Goal: Information Seeking & Learning: Learn about a topic

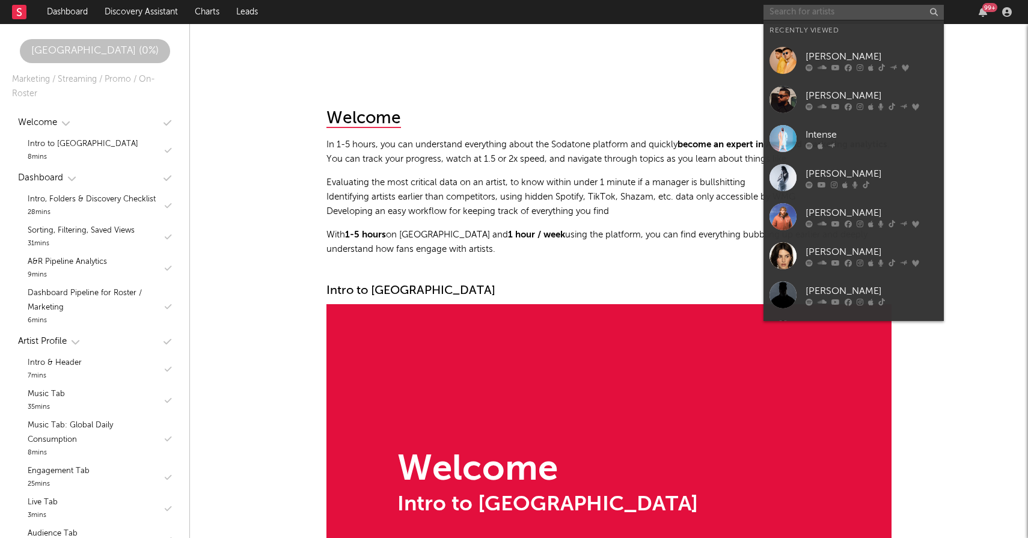
click at [806, 11] on input "text" at bounding box center [853, 12] width 180 height 15
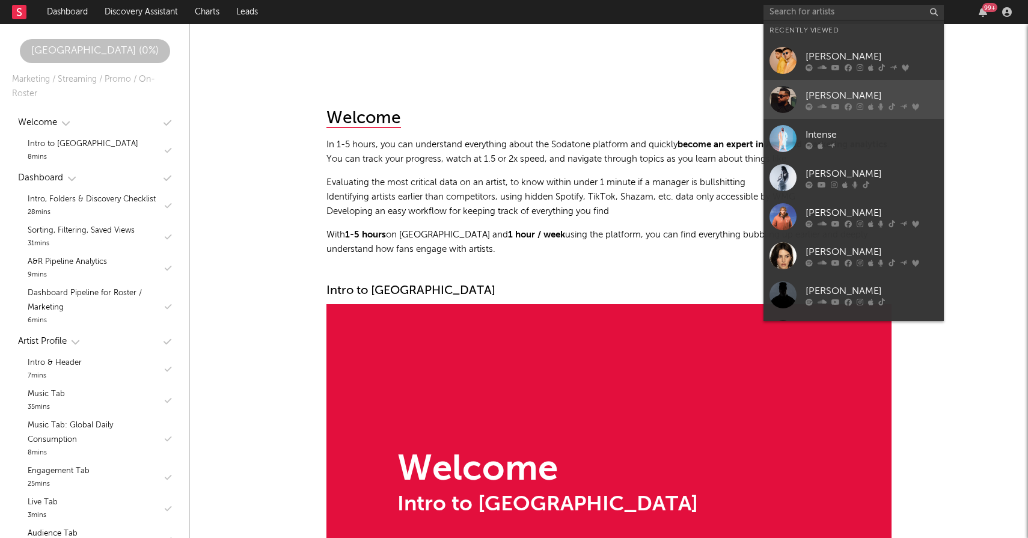
click at [843, 91] on div "[PERSON_NAME]" at bounding box center [871, 95] width 132 height 14
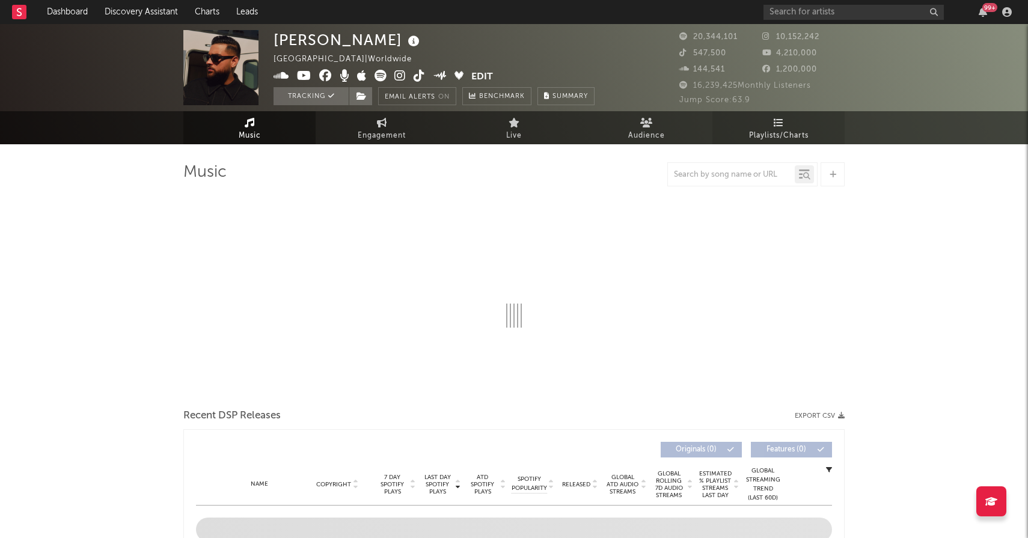
click at [778, 135] on span "Playlists/Charts" at bounding box center [779, 136] width 60 height 14
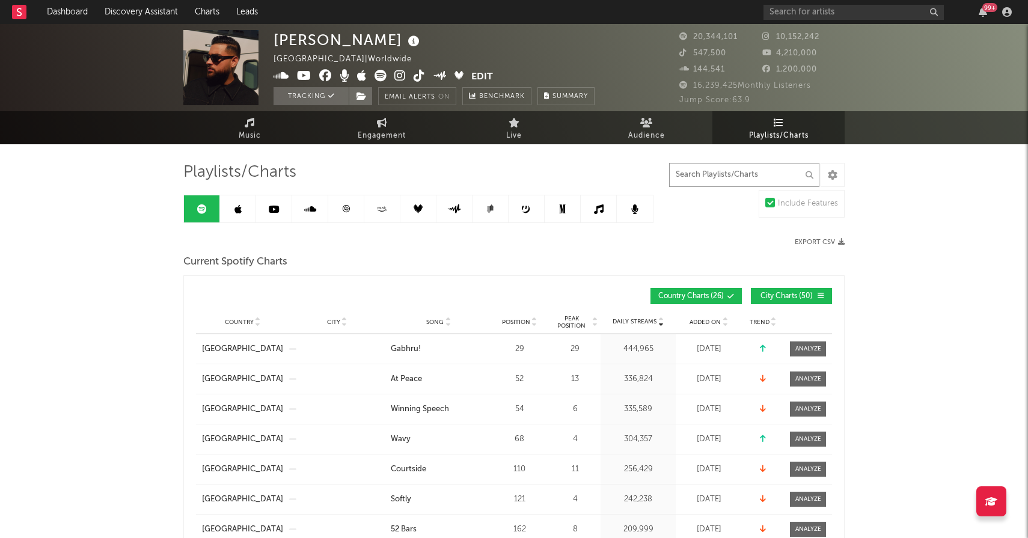
click at [757, 180] on input "text" at bounding box center [744, 175] width 150 height 24
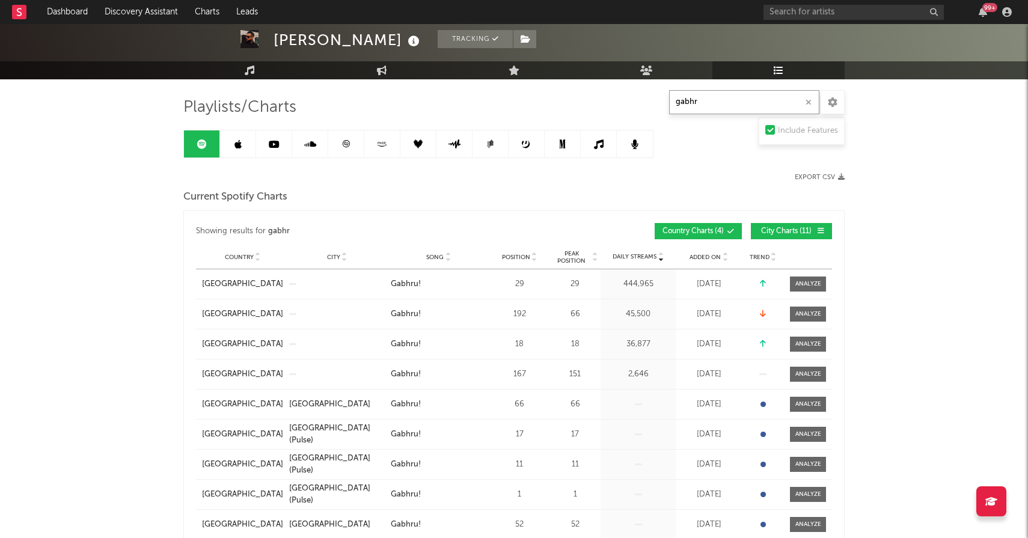
scroll to position [88, 0]
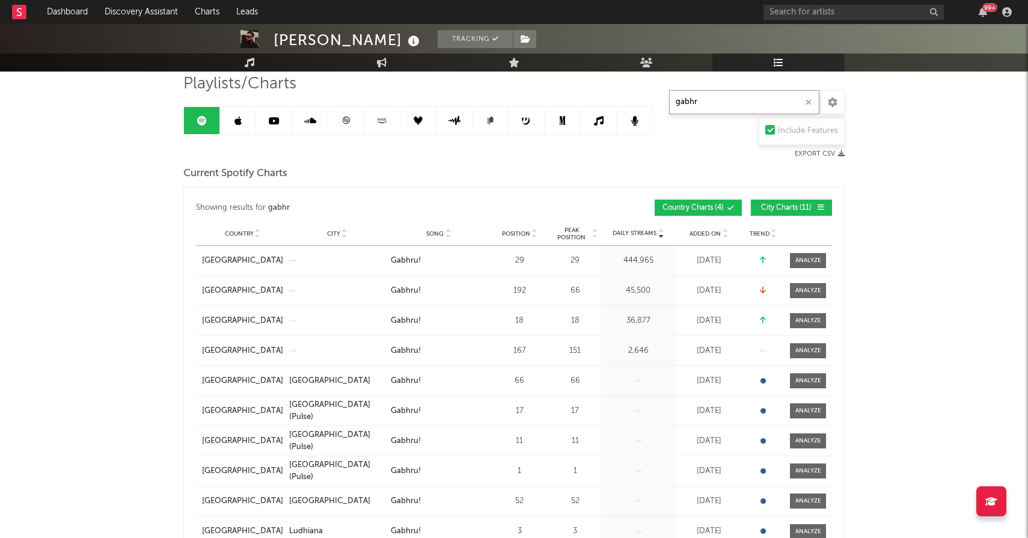
type input "gabhr"
click at [710, 236] on span "Added On" at bounding box center [704, 233] width 31 height 7
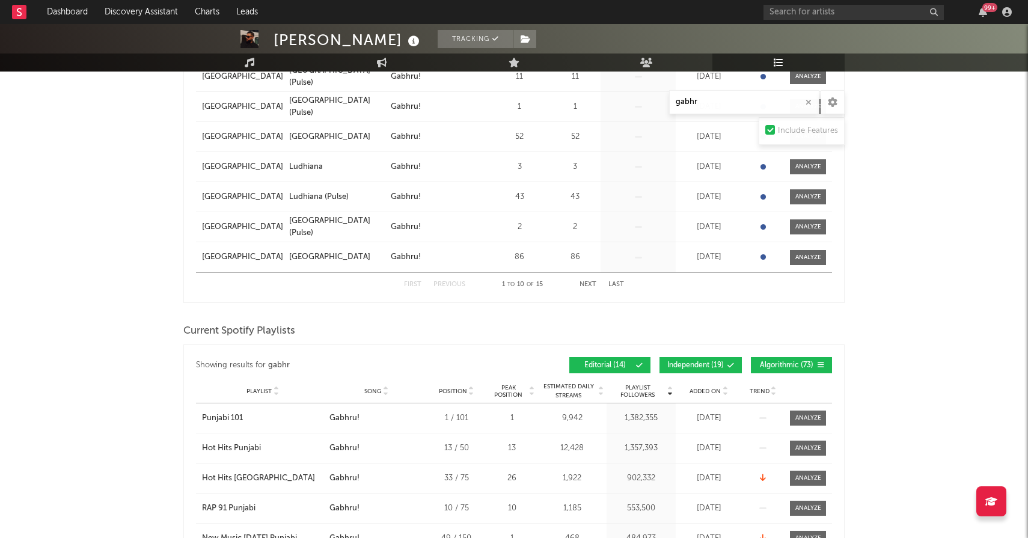
scroll to position [364, 0]
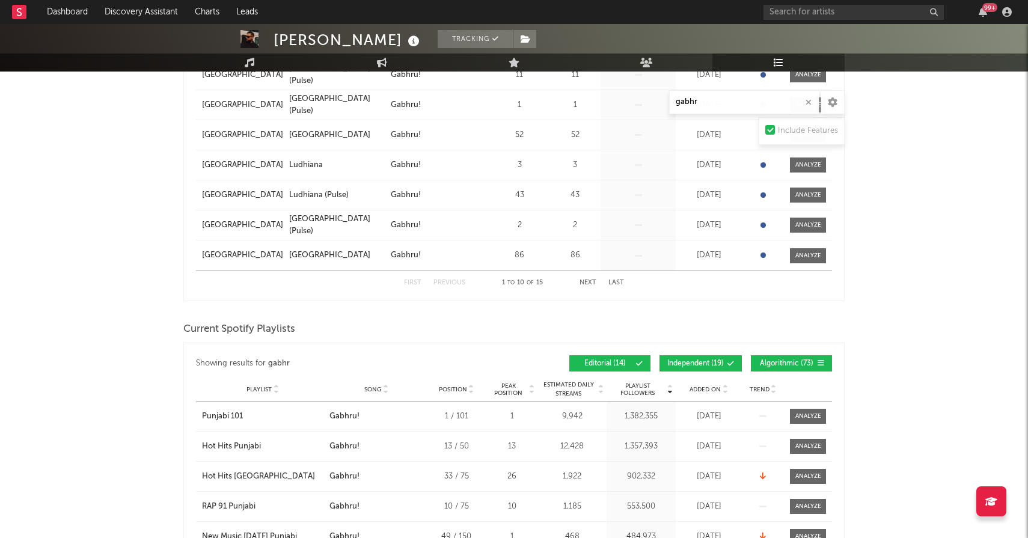
click at [700, 389] on span "Added On" at bounding box center [704, 389] width 31 height 7
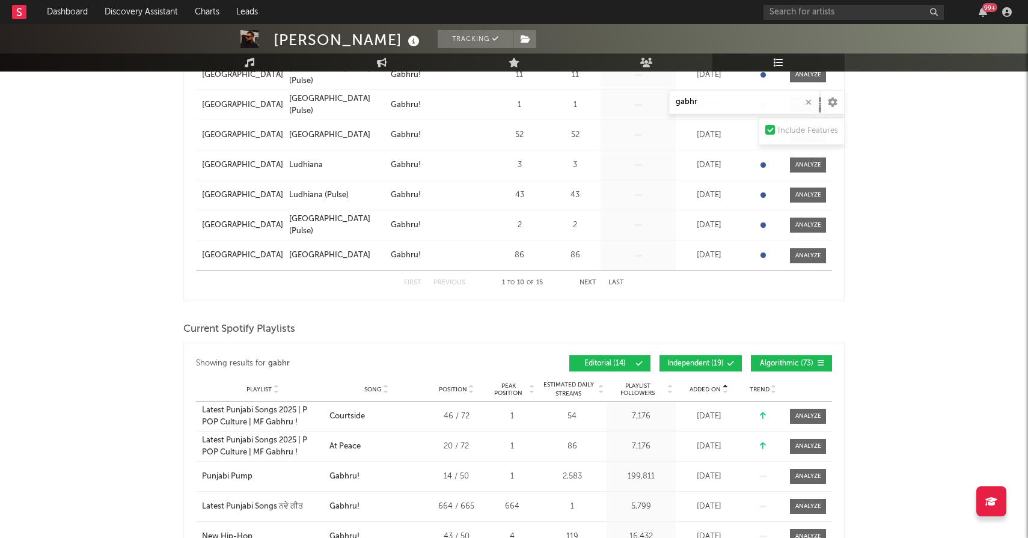
click at [766, 354] on div "Showing results for [PERSON_NAME] Added On Playlist Song Position Peak Position…" at bounding box center [514, 363] width 636 height 28
click at [765, 355] on button "Algorithmic ( 73 )" at bounding box center [791, 363] width 81 height 16
click at [716, 355] on button "Independent ( 19 )" at bounding box center [700, 363] width 82 height 16
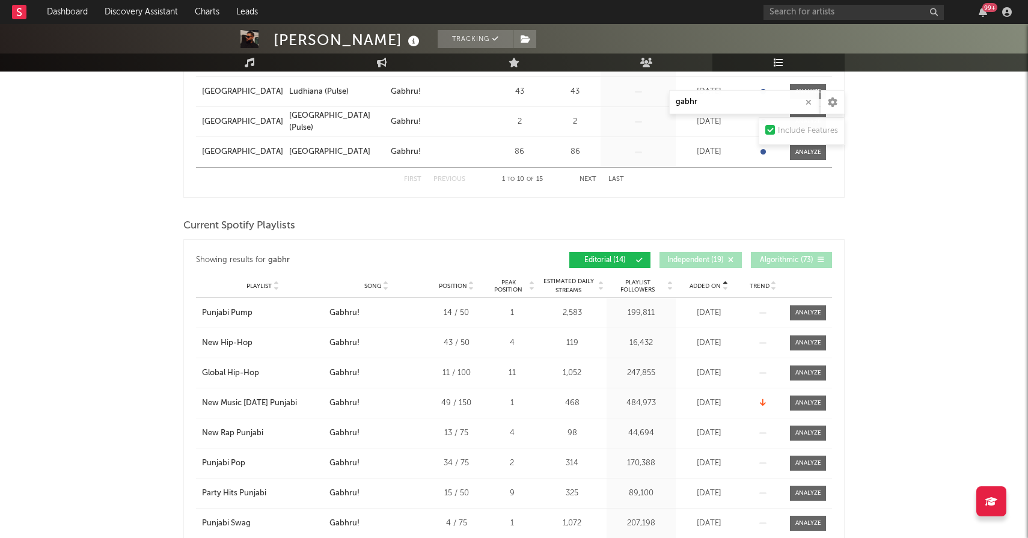
scroll to position [502, 0]
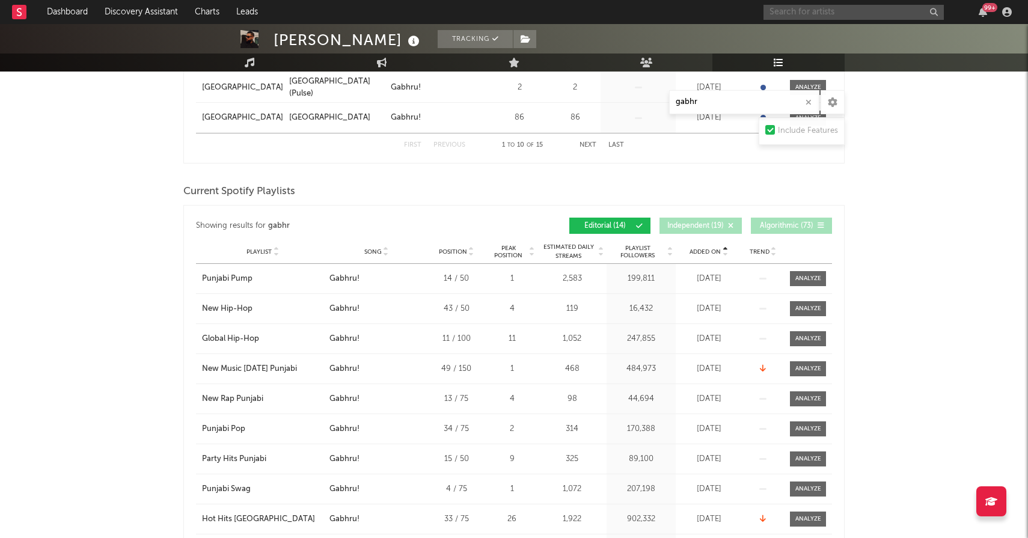
click at [798, 14] on input "text" at bounding box center [853, 12] width 180 height 15
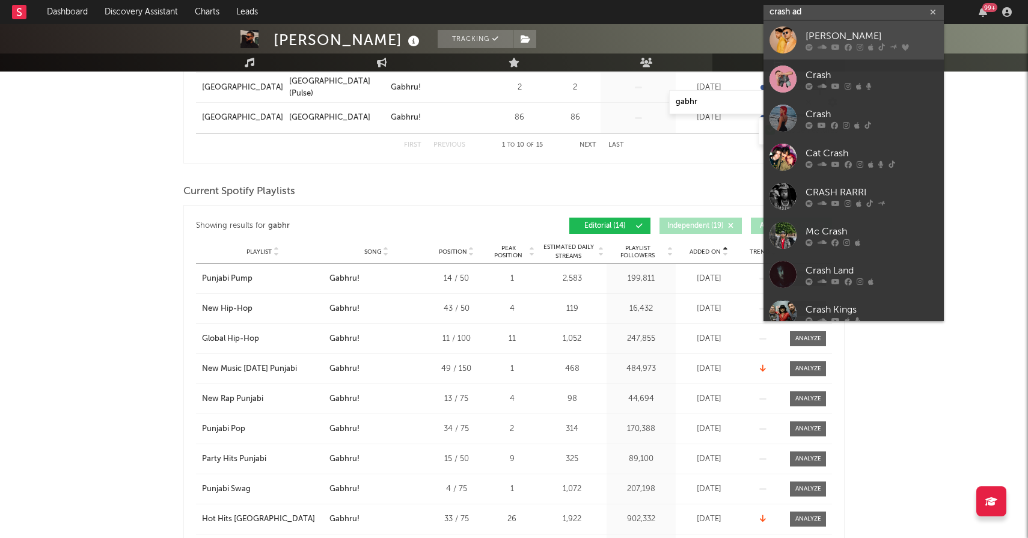
type input "crash ad"
click at [848, 37] on div "[PERSON_NAME]" at bounding box center [871, 36] width 132 height 14
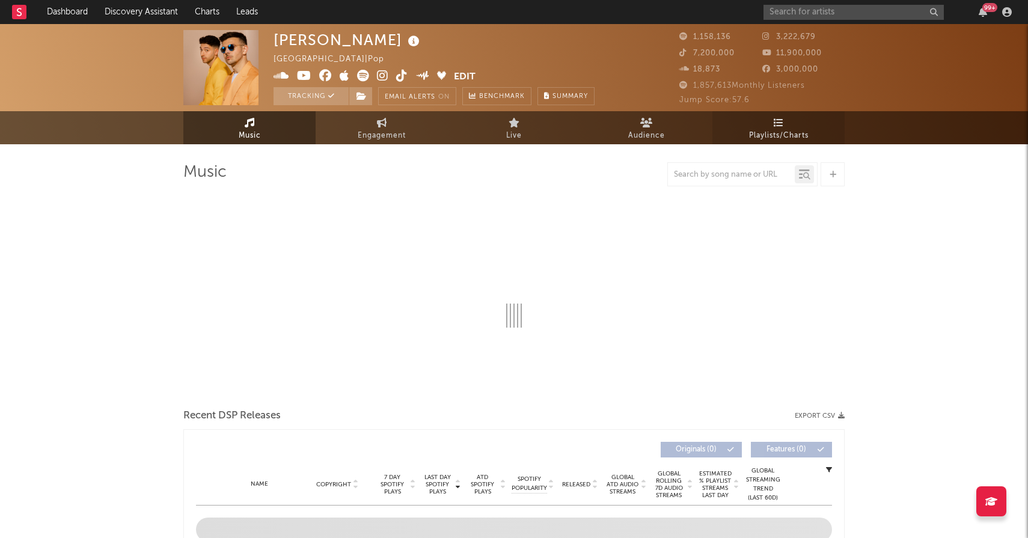
click at [774, 126] on icon at bounding box center [779, 123] width 10 height 10
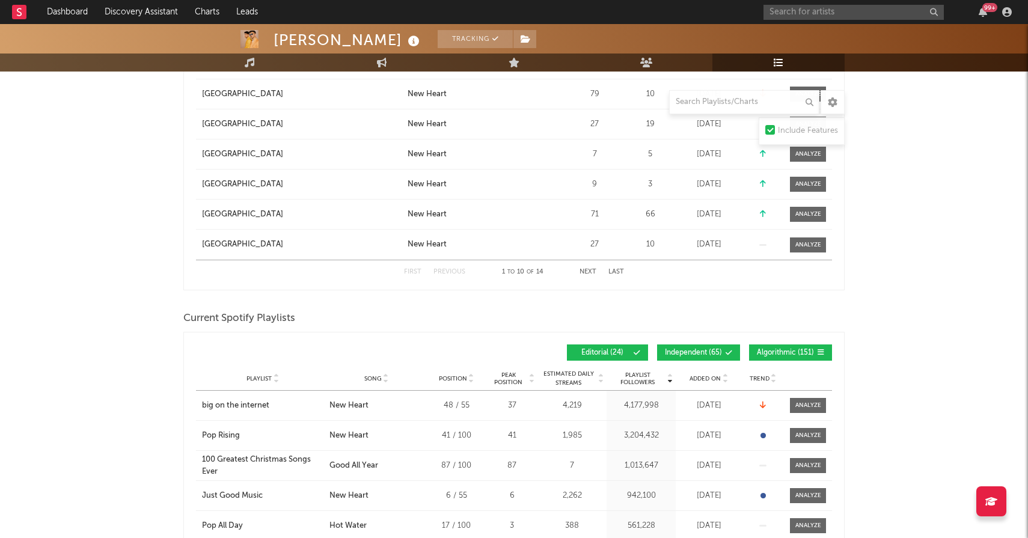
scroll to position [369, 0]
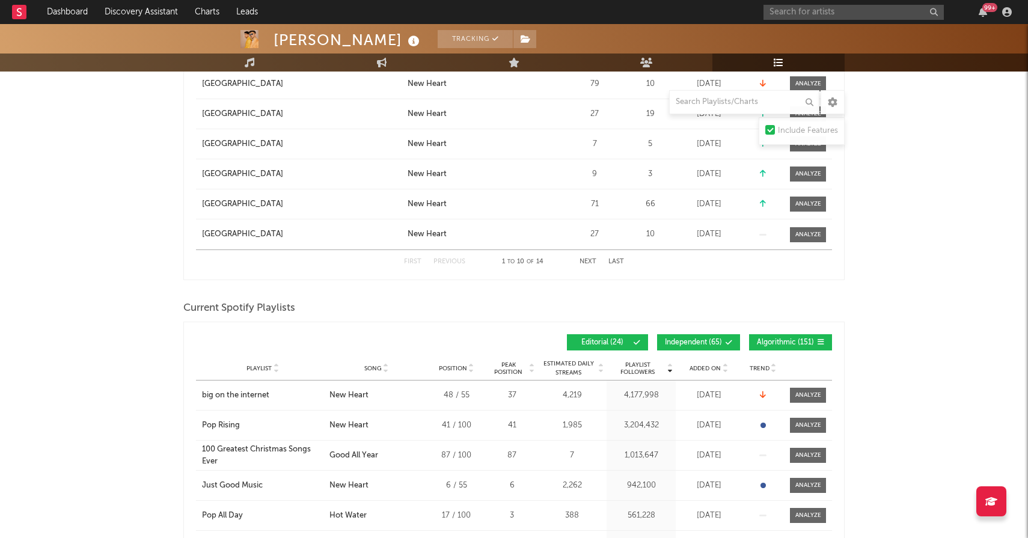
click at [707, 376] on div "Playlist City Song Position Peak Position Estimated Daily Streams Playlist Foll…" at bounding box center [514, 368] width 636 height 24
click at [707, 373] on div "Playlist City Song Position Peak Position Estimated Daily Streams Playlist Foll…" at bounding box center [514, 368] width 636 height 24
click at [705, 368] on span "Added On" at bounding box center [704, 368] width 31 height 7
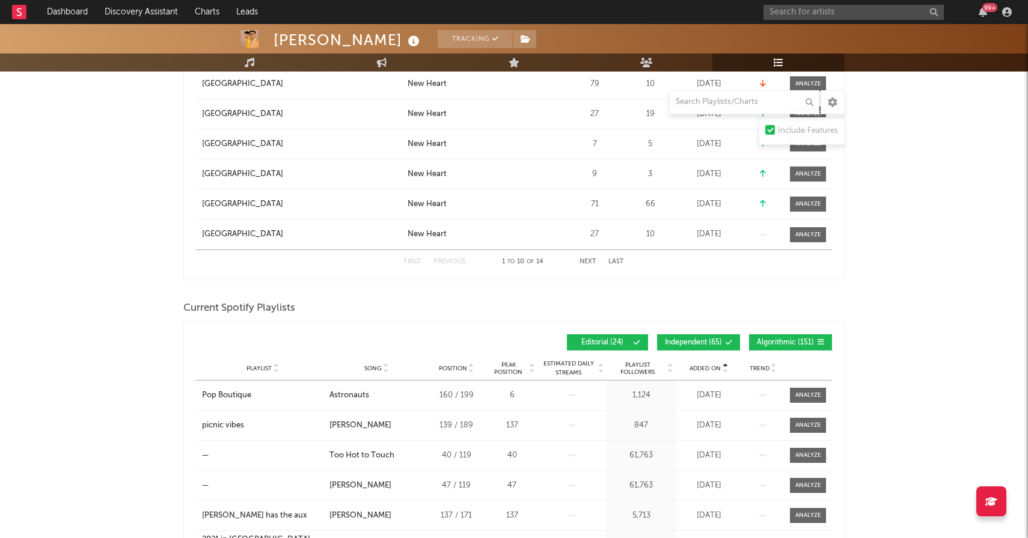
click at [705, 368] on span "Added On" at bounding box center [704, 368] width 31 height 7
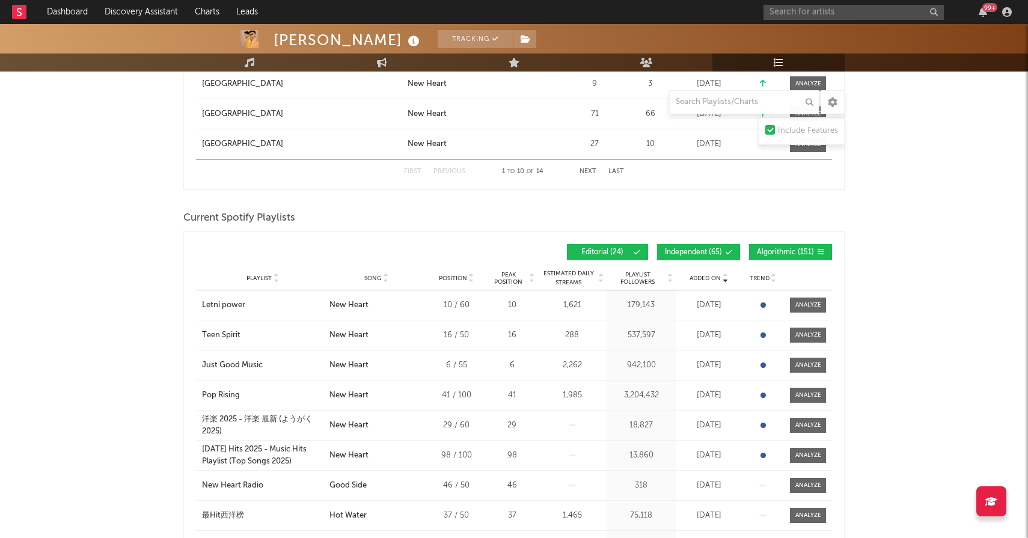
scroll to position [466, 0]
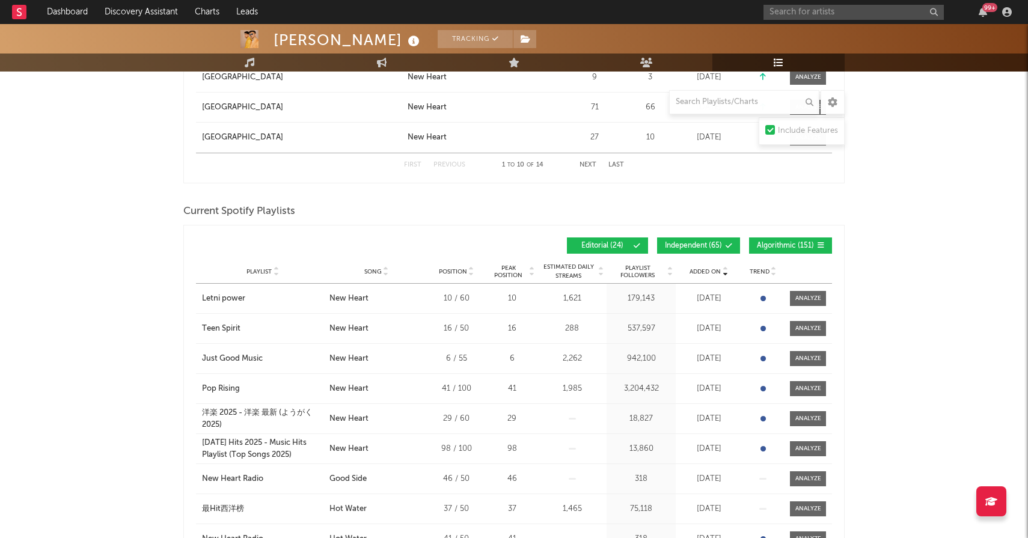
click at [770, 240] on button "Algorithmic ( 151 )" at bounding box center [790, 245] width 83 height 16
click at [715, 243] on span "Independent ( 65 )" at bounding box center [693, 245] width 57 height 7
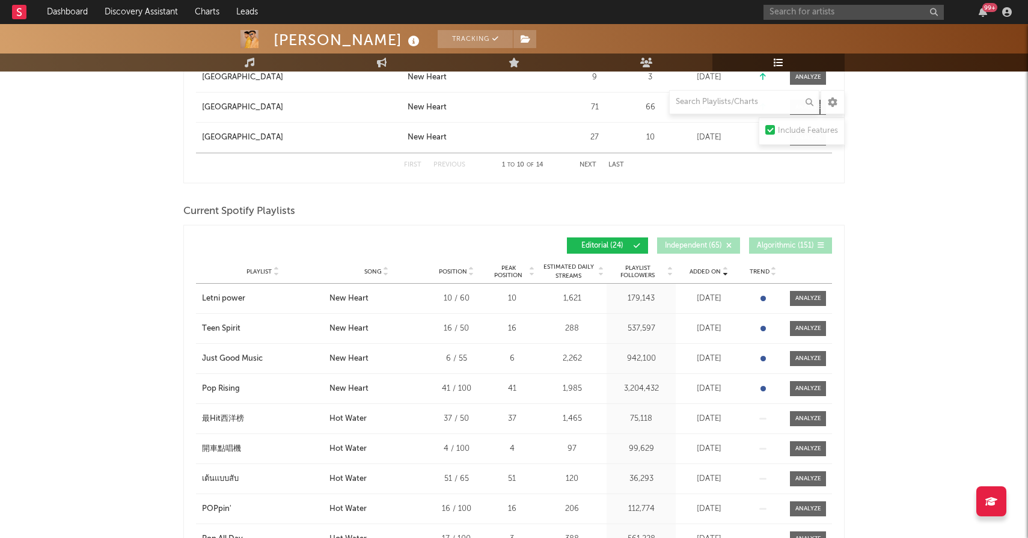
click at [790, 246] on span "Algorithmic ( 151 )" at bounding box center [785, 245] width 57 height 7
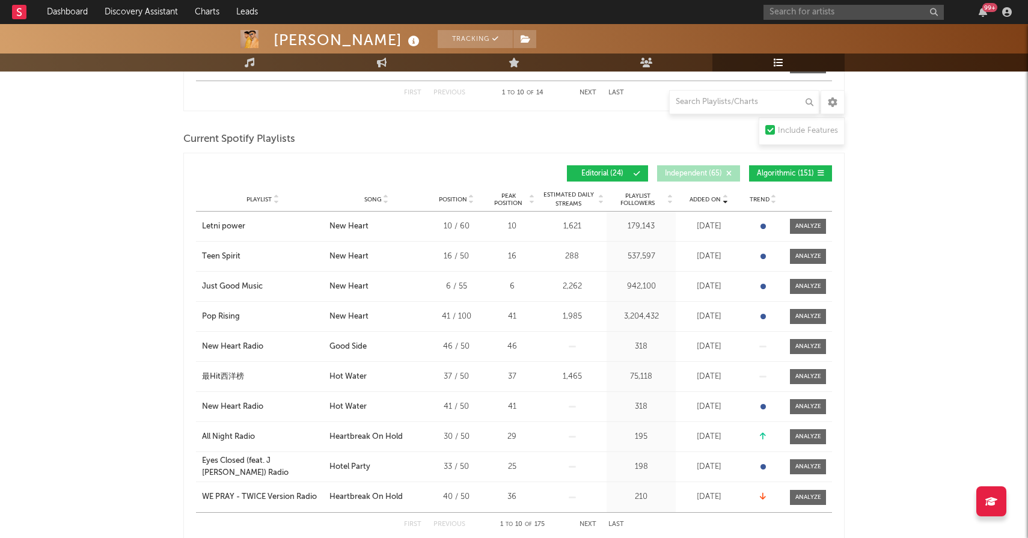
scroll to position [539, 0]
click at [780, 173] on span "Algorithmic ( 151 )" at bounding box center [785, 173] width 57 height 7
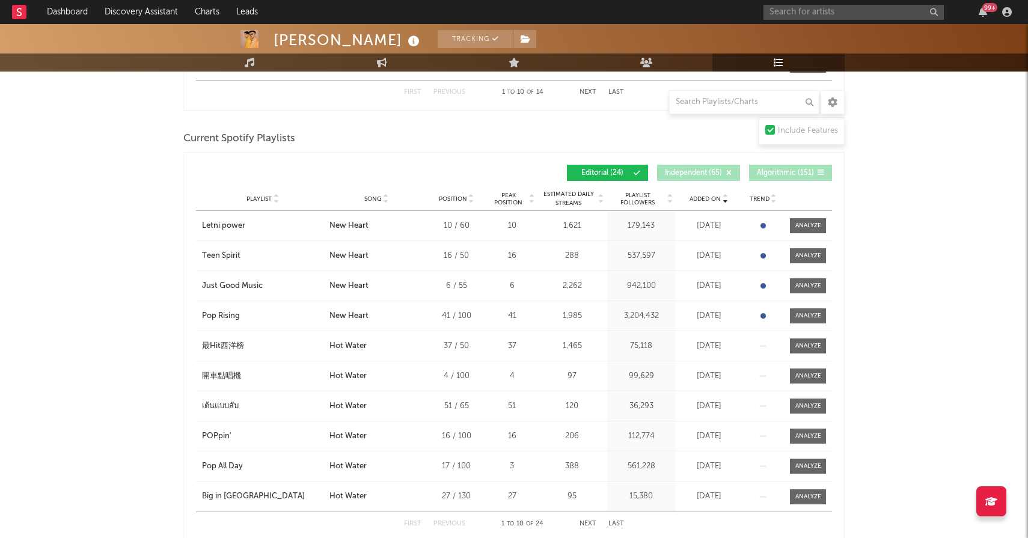
click at [780, 173] on span "Algorithmic ( 151 )" at bounding box center [785, 173] width 57 height 7
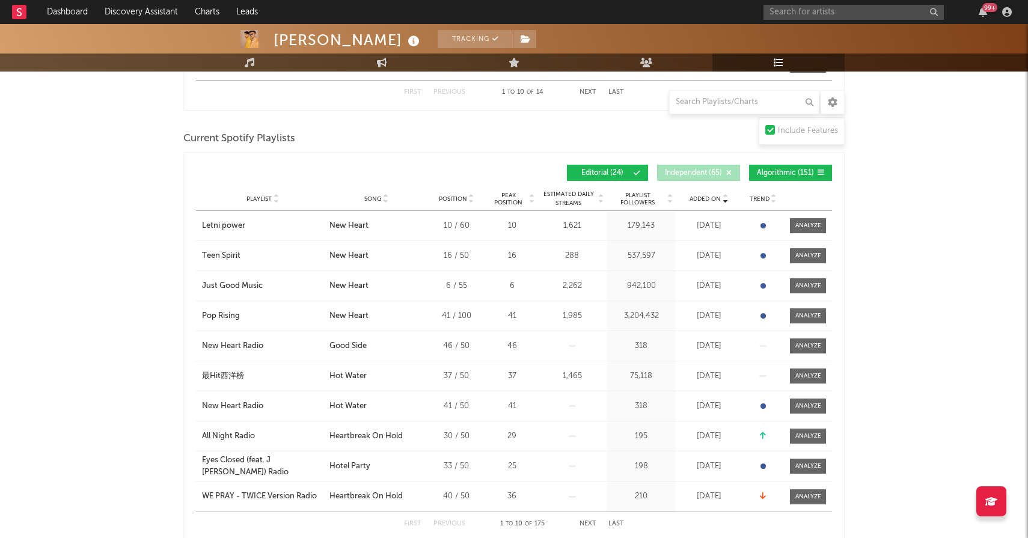
click at [786, 178] on button "Algorithmic ( 151 )" at bounding box center [790, 173] width 83 height 16
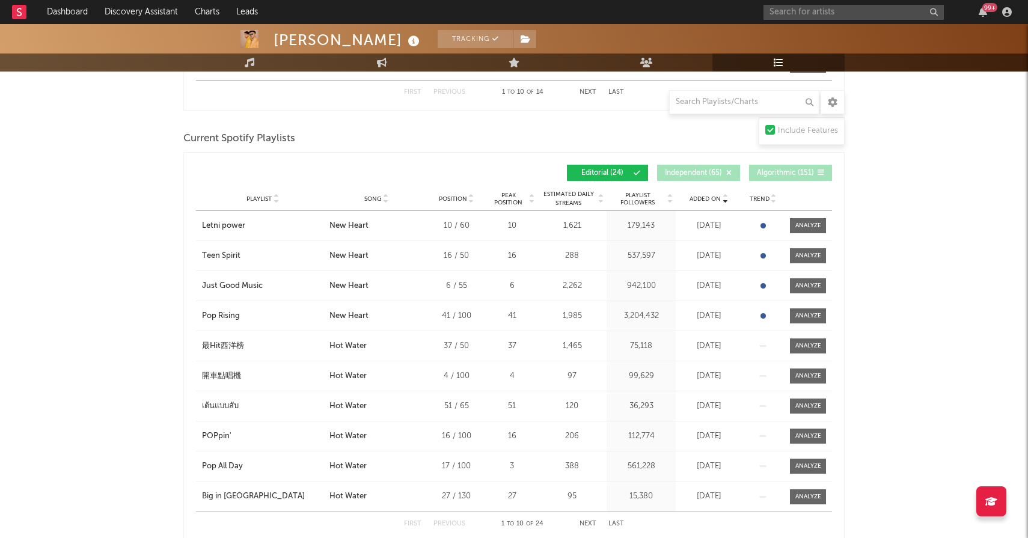
click at [715, 172] on span "Independent ( 65 )" at bounding box center [693, 173] width 57 height 7
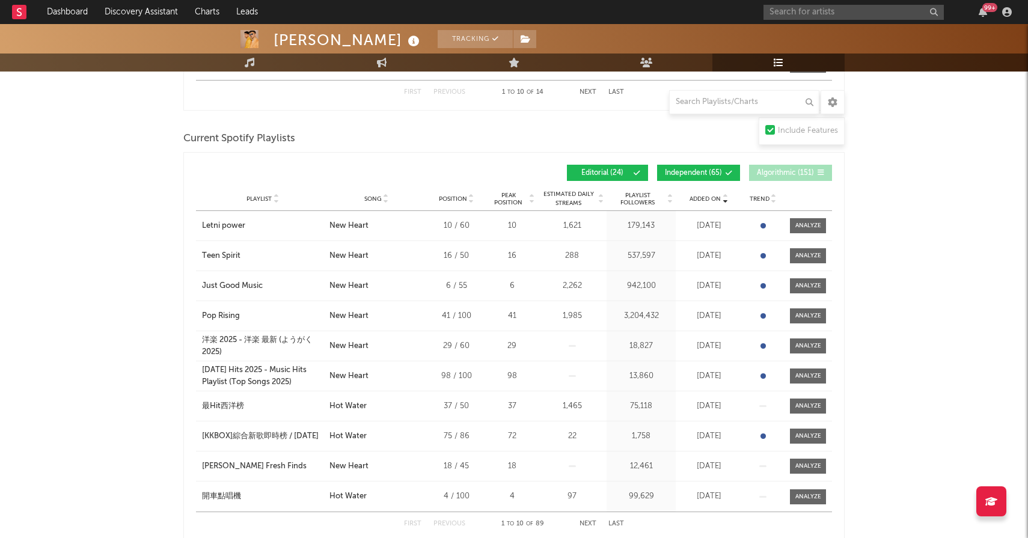
click at [715, 172] on span "Independent ( 65 )" at bounding box center [693, 173] width 57 height 7
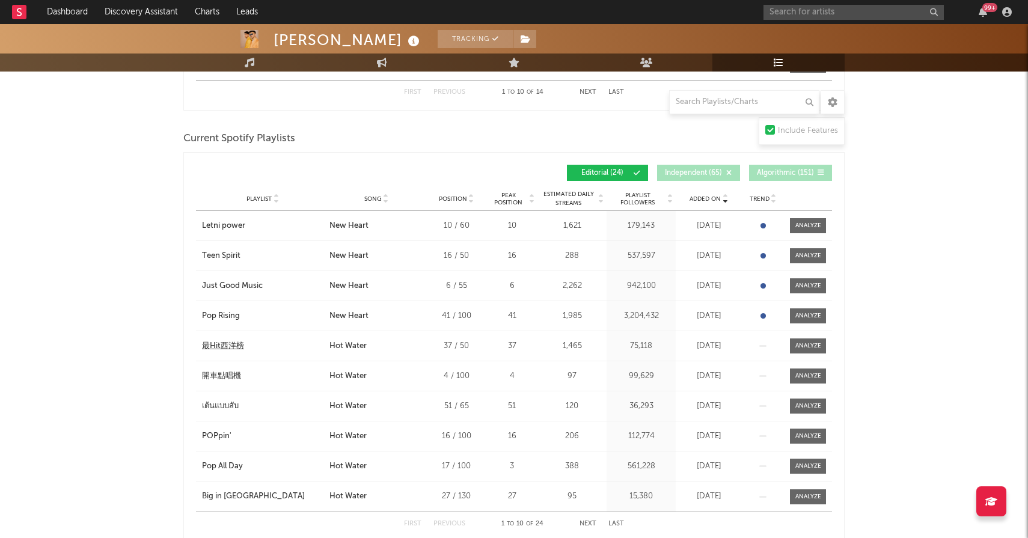
click at [238, 344] on div "最Hit西洋榜" at bounding box center [223, 346] width 42 height 12
click at [234, 227] on div "Letni power" at bounding box center [223, 226] width 43 height 12
click at [222, 257] on div "Teen Spirit" at bounding box center [221, 256] width 38 height 12
click at [237, 287] on div "Just Good Music" at bounding box center [232, 286] width 61 height 12
click at [227, 310] on div "Pop Rising" at bounding box center [221, 316] width 38 height 12
